Goal: Find specific page/section: Find specific page/section

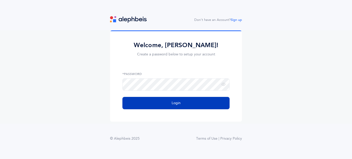
click at [148, 101] on button "Login" at bounding box center [175, 103] width 107 height 12
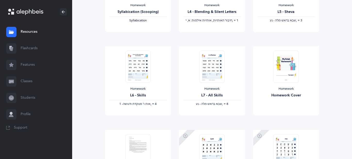
scroll to position [361, 0]
click at [26, 95] on link "Students" at bounding box center [36, 98] width 72 height 16
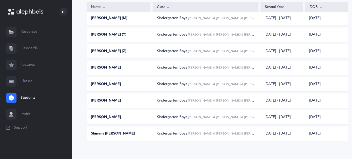
scroll to position [97, 0]
